Goal: Navigation & Orientation: Find specific page/section

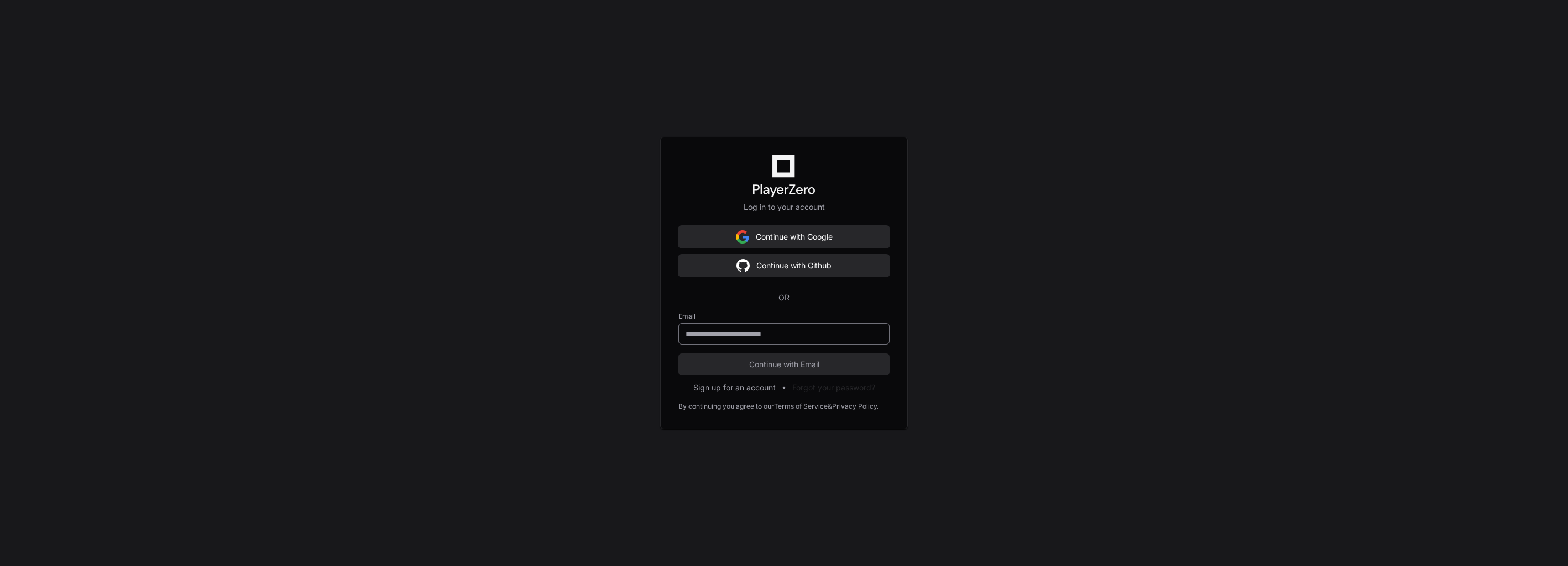
click at [729, 328] on div at bounding box center [784, 333] width 211 height 21
click at [728, 335] on input "email" at bounding box center [784, 334] width 196 height 11
type input "**********"
click at [755, 361] on span "Continue with Email" at bounding box center [784, 364] width 211 height 11
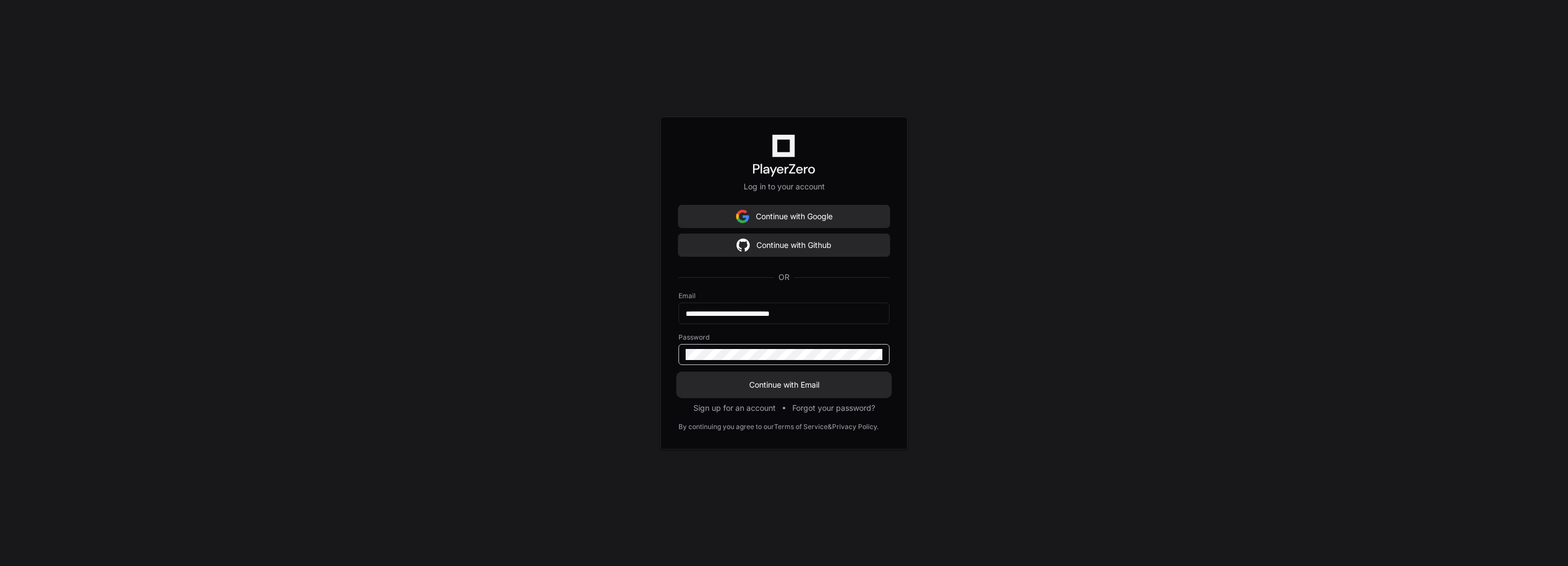
click at [736, 384] on span "Continue with Email" at bounding box center [784, 384] width 211 height 11
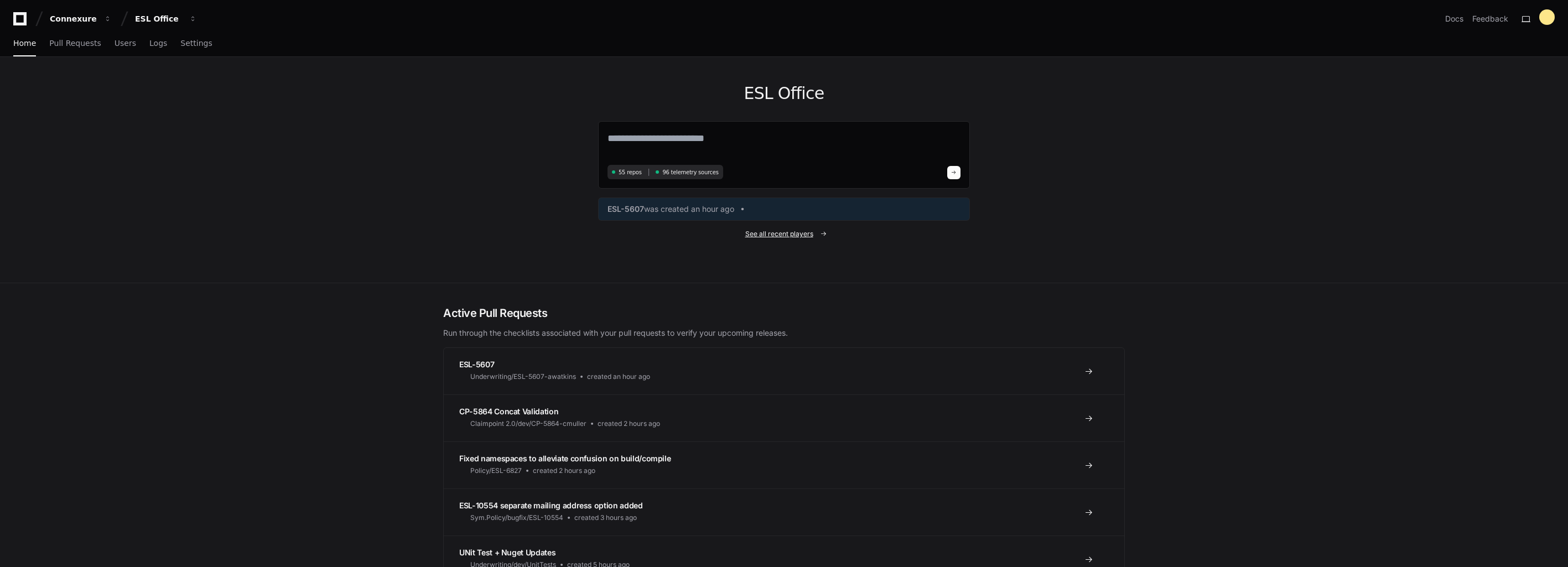
click at [757, 233] on span "See all recent players" at bounding box center [779, 234] width 68 height 9
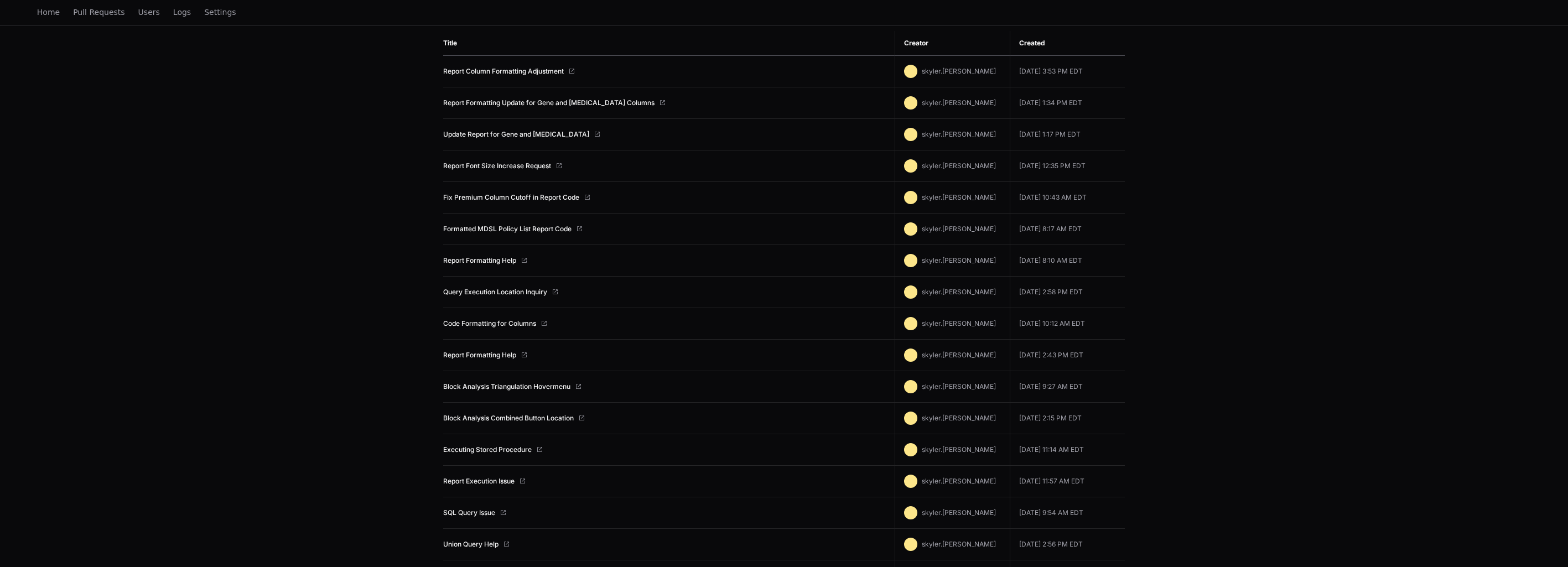
scroll to position [55, 0]
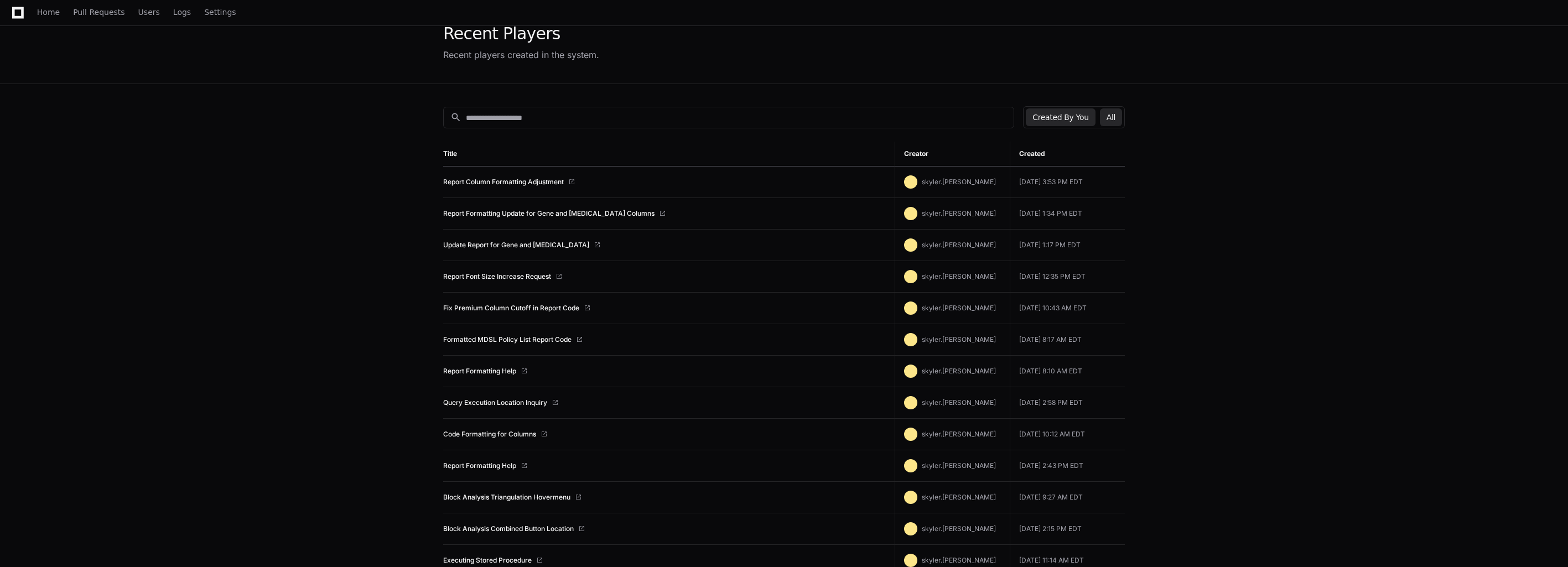
click at [1112, 120] on button "All" at bounding box center [1111, 117] width 22 height 18
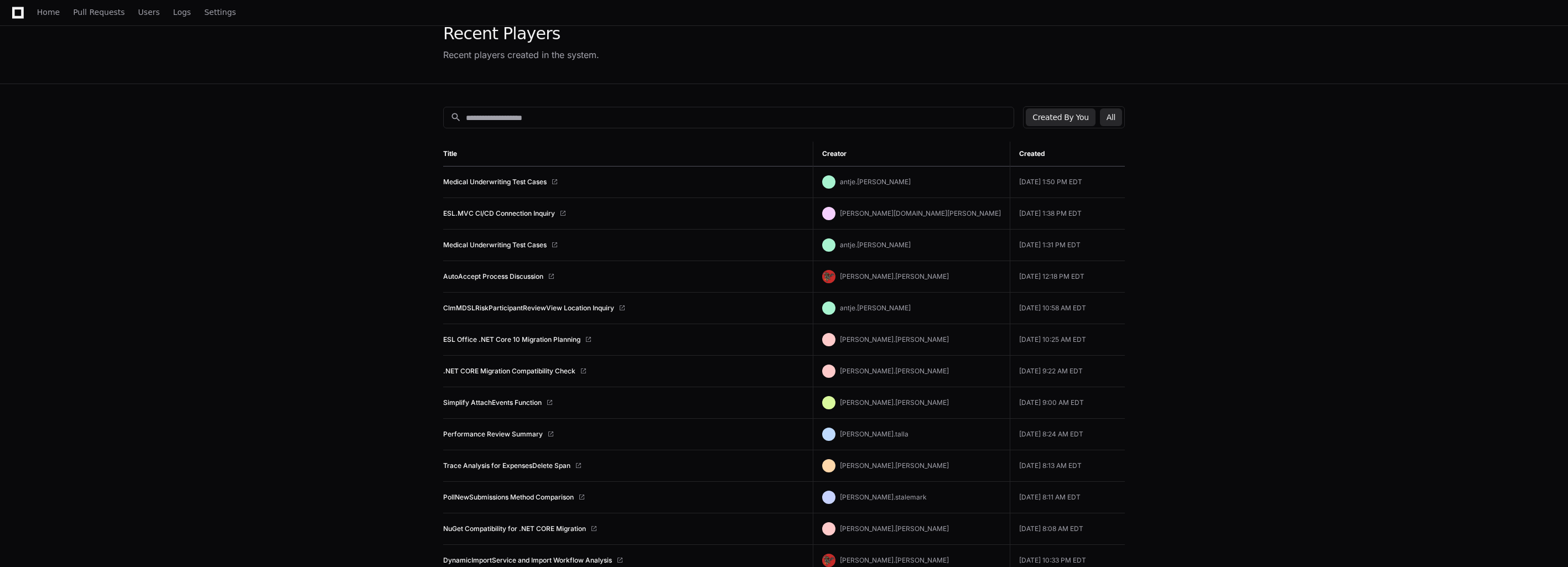
click at [1076, 122] on button "Created By You" at bounding box center [1060, 117] width 69 height 18
